Goal: Task Accomplishment & Management: Use online tool/utility

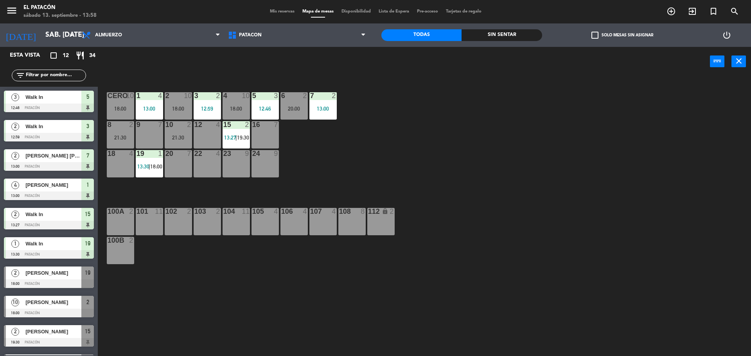
click at [203, 138] on div "12 4" at bounding box center [207, 134] width 27 height 27
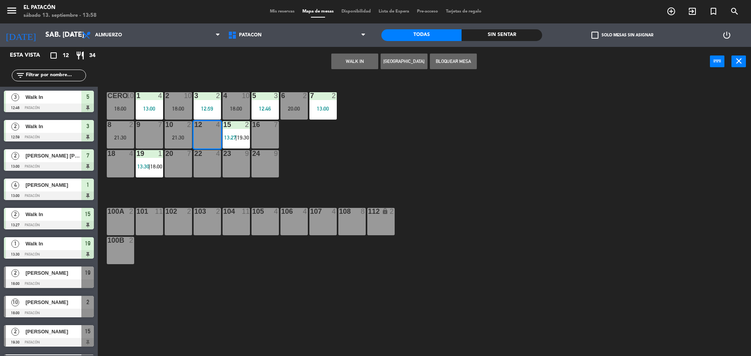
click at [358, 56] on button "WALK IN" at bounding box center [354, 62] width 47 height 16
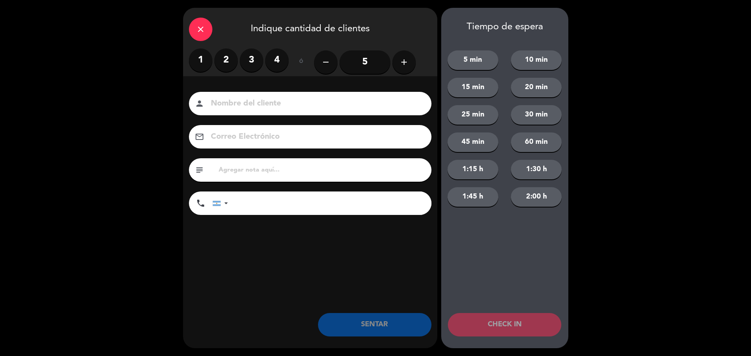
click at [246, 58] on label "3" at bounding box center [251, 59] width 23 height 23
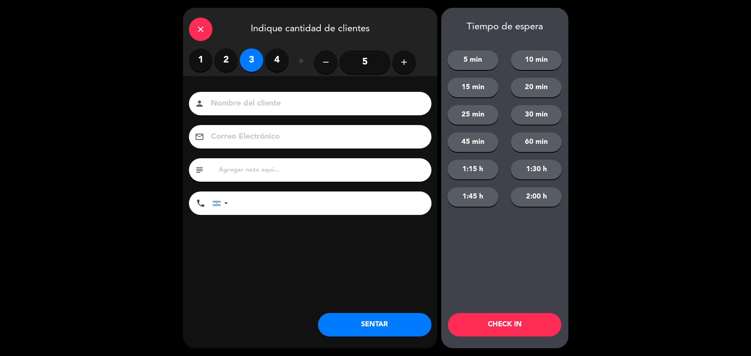
click at [359, 327] on button "SENTAR" at bounding box center [374, 324] width 113 height 23
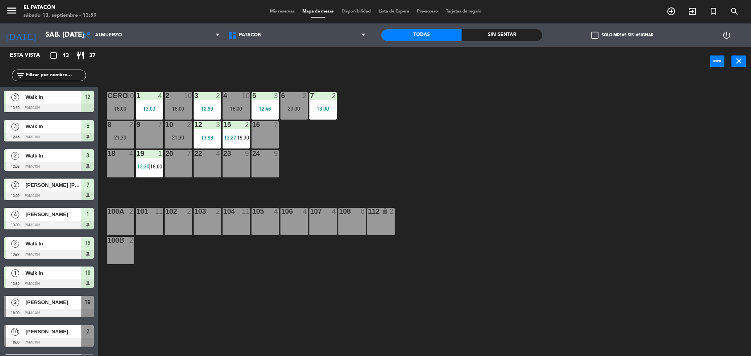
click at [412, 145] on div "1 4 13:00 2 10 18:00 3 2 12:59 4 10 18:00 5 3 12:46 6 2 20:00 7 2 13:00 CERO 10…" at bounding box center [427, 218] width 645 height 280
click at [150, 109] on div "13:00" at bounding box center [149, 108] width 27 height 5
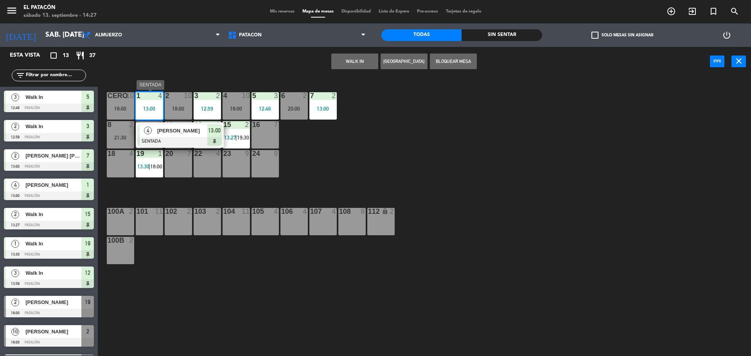
click at [160, 129] on span "[PERSON_NAME]" at bounding box center [182, 131] width 50 height 8
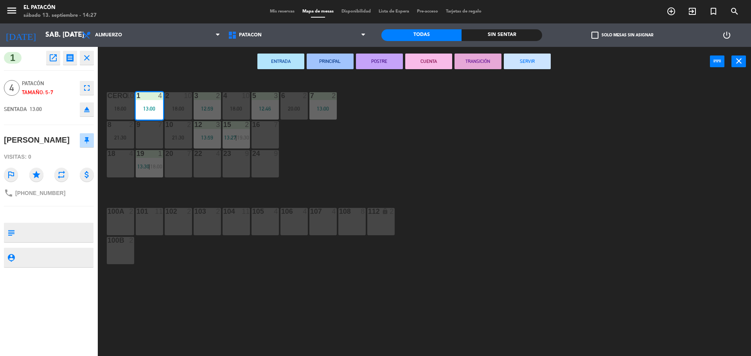
click at [468, 145] on div "1 4 13:00 2 10 18:00 3 2 12:59 4 10 18:00 5 3 12:46 6 2 20:00 7 2 13:00 CERO 10…" at bounding box center [427, 218] width 645 height 280
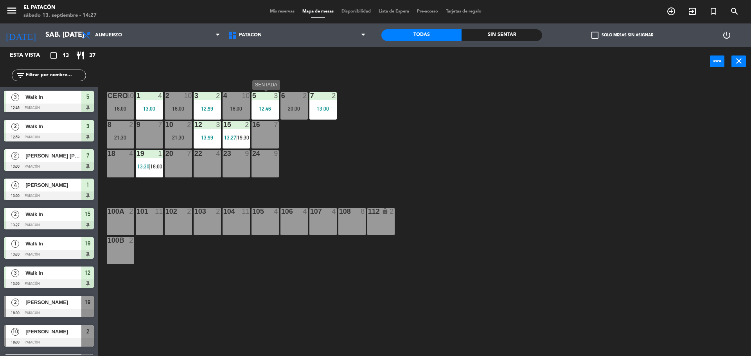
click at [266, 109] on div "12:46" at bounding box center [264, 108] width 27 height 5
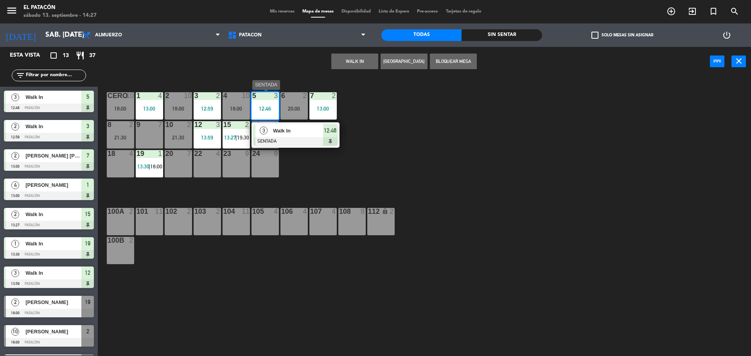
click at [296, 129] on span "Walk In" at bounding box center [298, 131] width 50 height 8
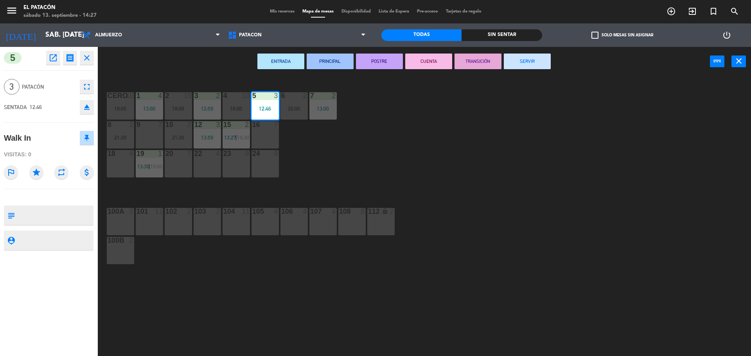
click at [536, 66] on button "SERVIR" at bounding box center [527, 62] width 47 height 16
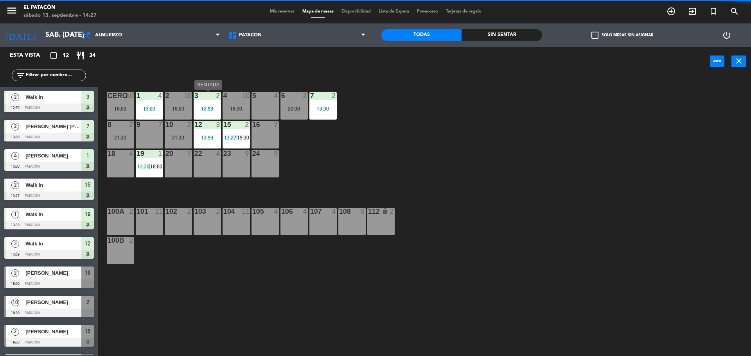
click at [203, 109] on div "12:59" at bounding box center [207, 108] width 27 height 5
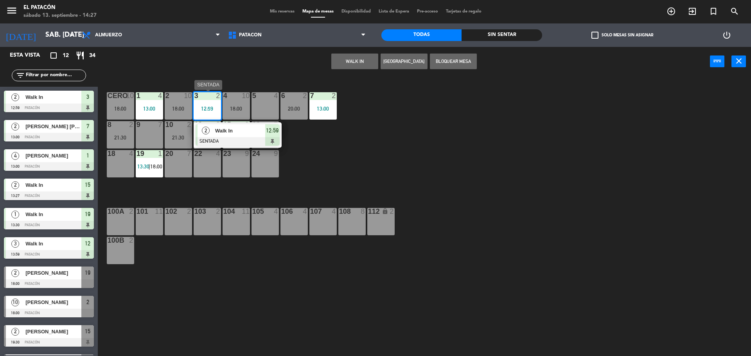
click at [224, 130] on span "Walk In" at bounding box center [240, 131] width 50 height 8
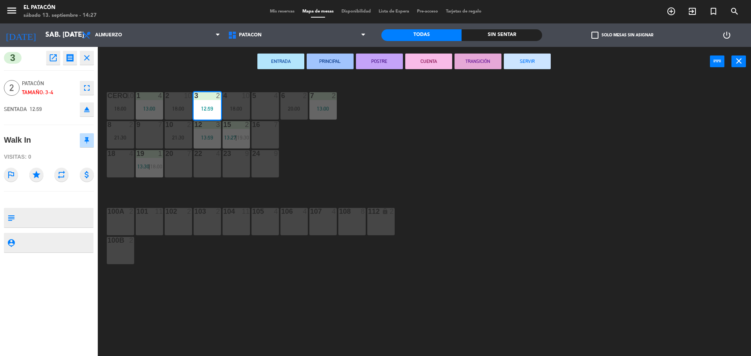
click at [541, 62] on button "SERVIR" at bounding box center [527, 62] width 47 height 16
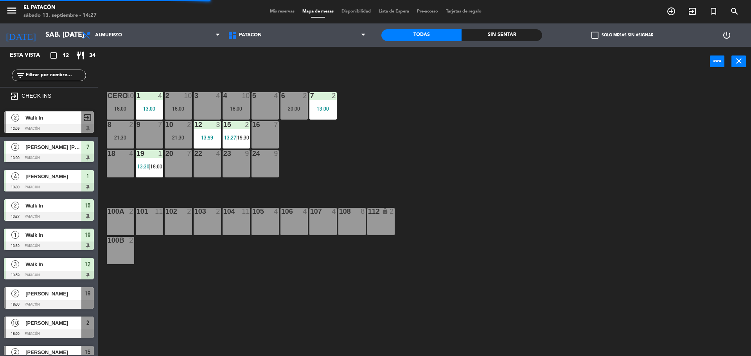
click at [407, 139] on div "1 4 13:00 2 10 18:00 3 4 4 10 18:00 5 4 6 2 20:00 7 2 13:00 CERO 10 18:00 8 2 2…" at bounding box center [427, 218] width 645 height 280
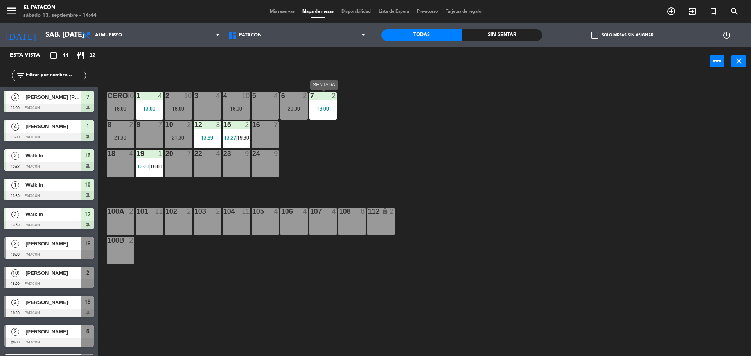
click at [319, 108] on div "13:00" at bounding box center [322, 108] width 27 height 5
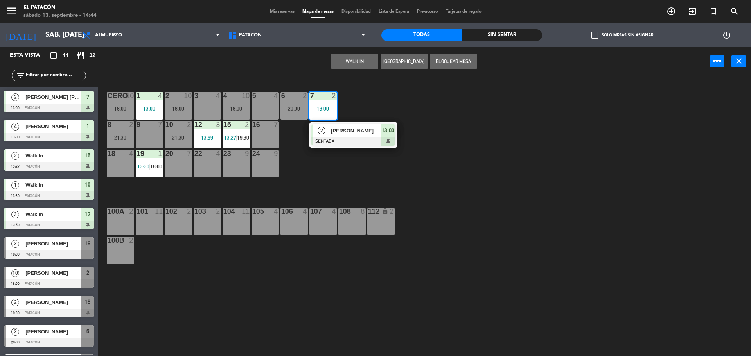
click at [331, 127] on span "[PERSON_NAME] [PERSON_NAME]" at bounding box center [356, 131] width 50 height 8
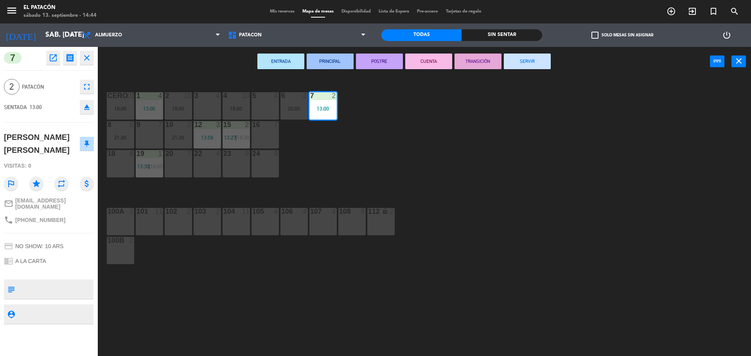
click at [513, 57] on button "SERVIR" at bounding box center [527, 62] width 47 height 16
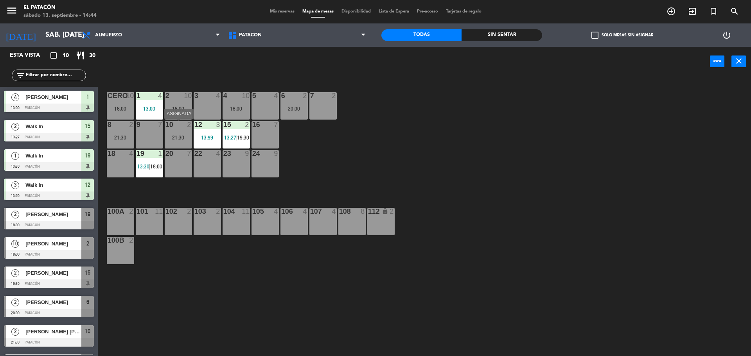
click at [174, 125] on div at bounding box center [178, 124] width 13 height 7
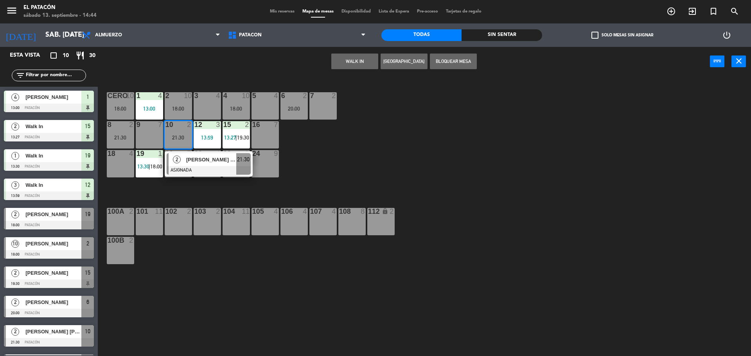
click at [354, 63] on button "WALK IN" at bounding box center [354, 62] width 47 height 16
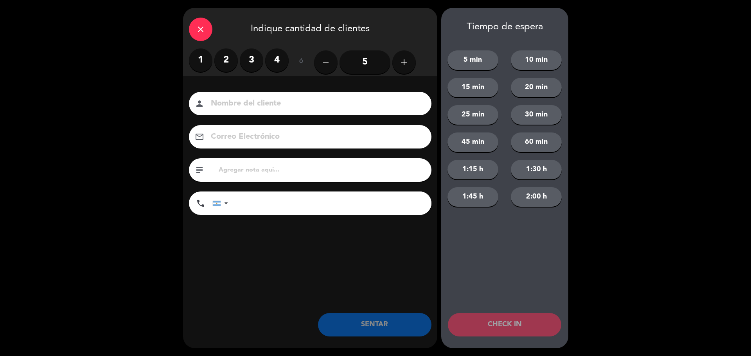
click at [220, 56] on label "2" at bounding box center [225, 59] width 23 height 23
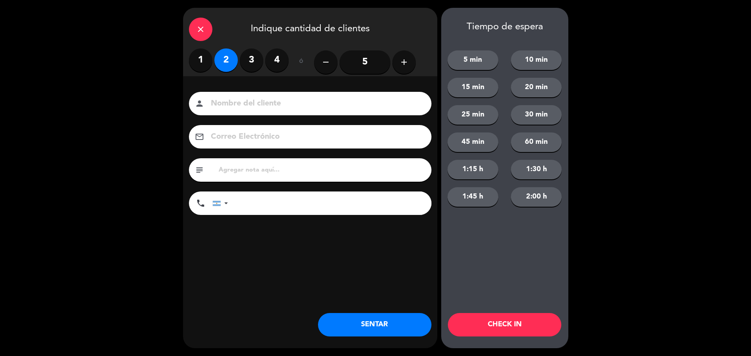
click at [347, 325] on button "SENTAR" at bounding box center [374, 324] width 113 height 23
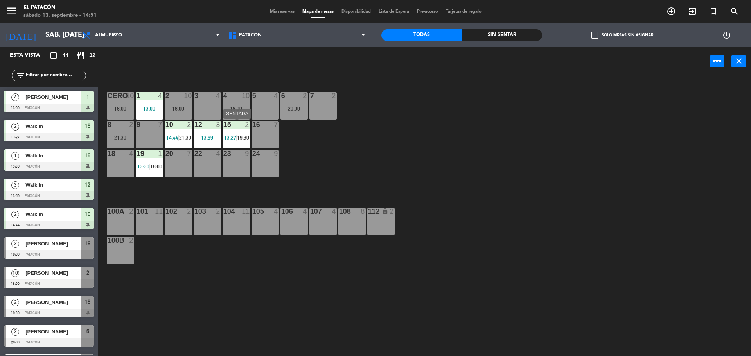
click at [228, 137] on span "13:27" at bounding box center [230, 137] width 12 height 6
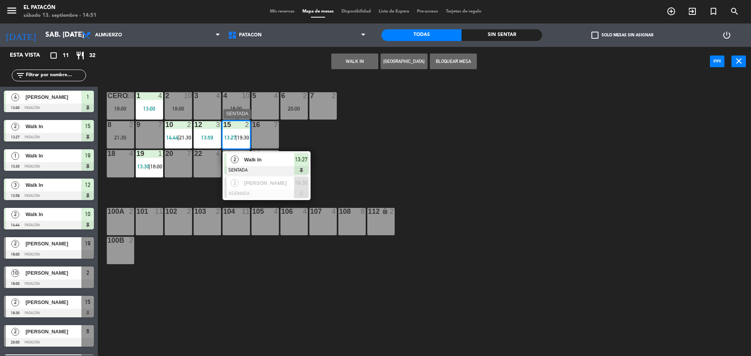
click at [250, 157] on span "Walk In" at bounding box center [269, 160] width 50 height 8
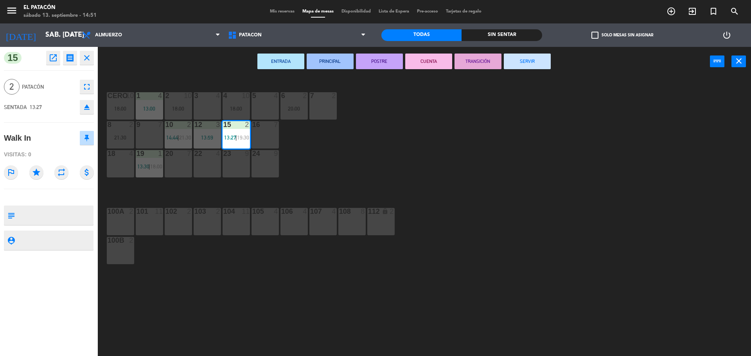
click at [541, 62] on button "SERVIR" at bounding box center [527, 62] width 47 height 16
